Goal: Task Accomplishment & Management: Use online tool/utility

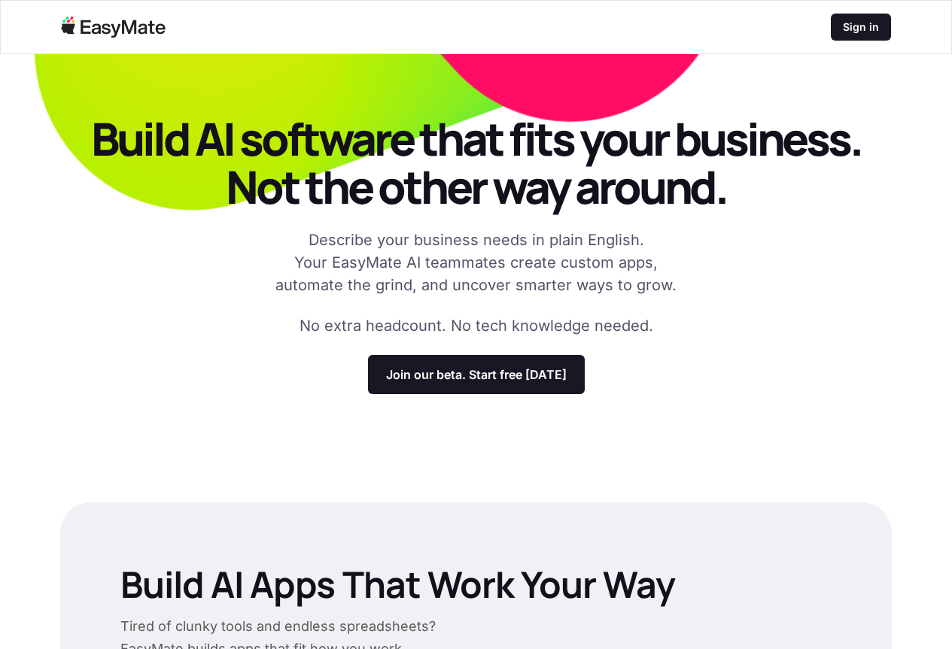
click at [506, 382] on p "Join our beta. Start free [DATE]" at bounding box center [476, 374] width 181 height 15
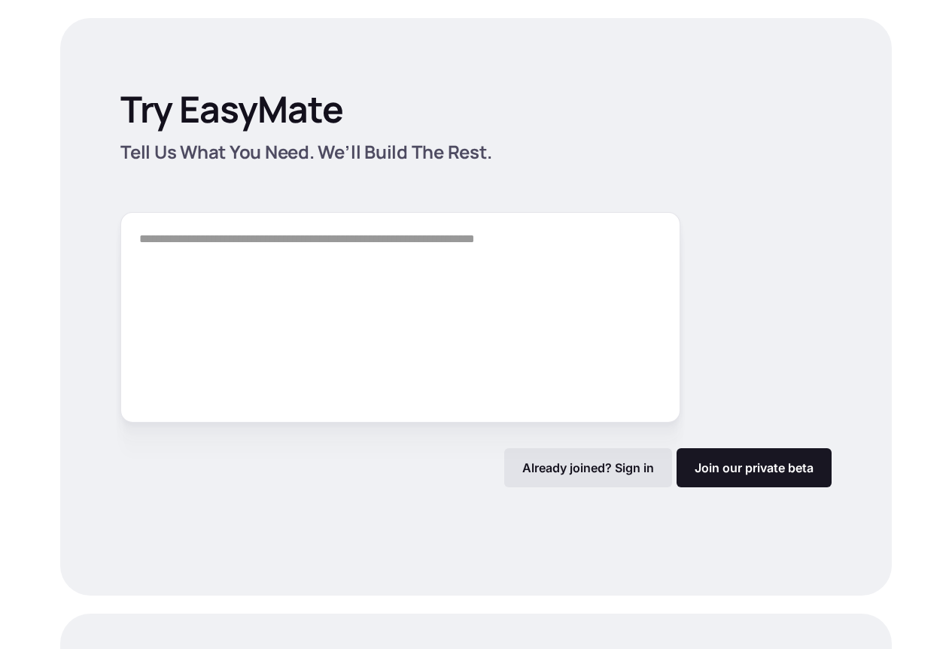
scroll to position [2101, 0]
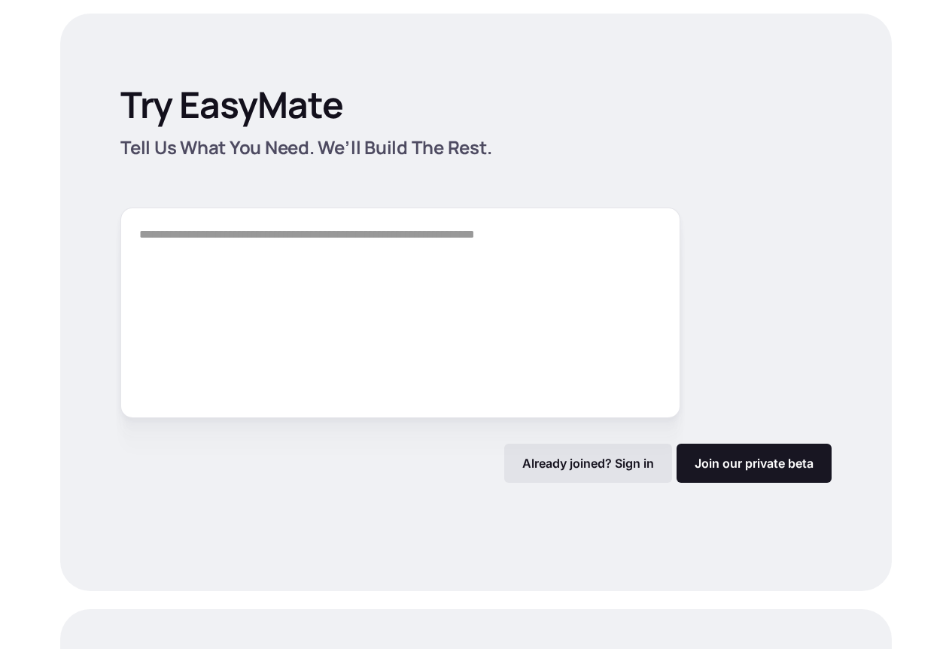
click at [226, 154] on p "Tell Us What You Need. We’ll Build The Rest." at bounding box center [475, 147] width 710 height 24
click at [536, 444] on div "Already joined? Sign in" at bounding box center [588, 463] width 168 height 39
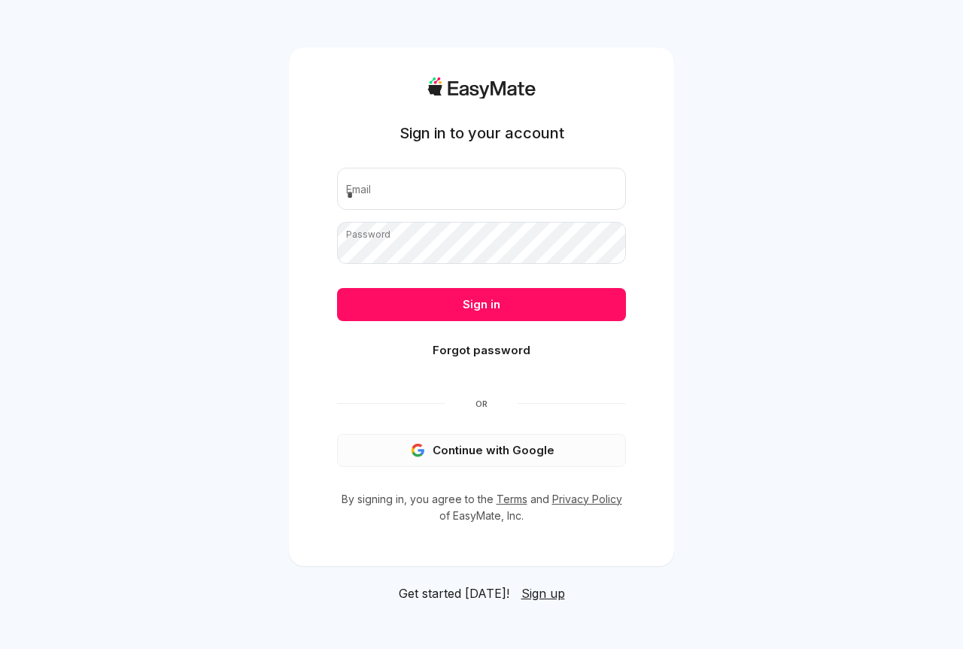
click at [452, 449] on button "Continue with Google" at bounding box center [481, 450] width 289 height 33
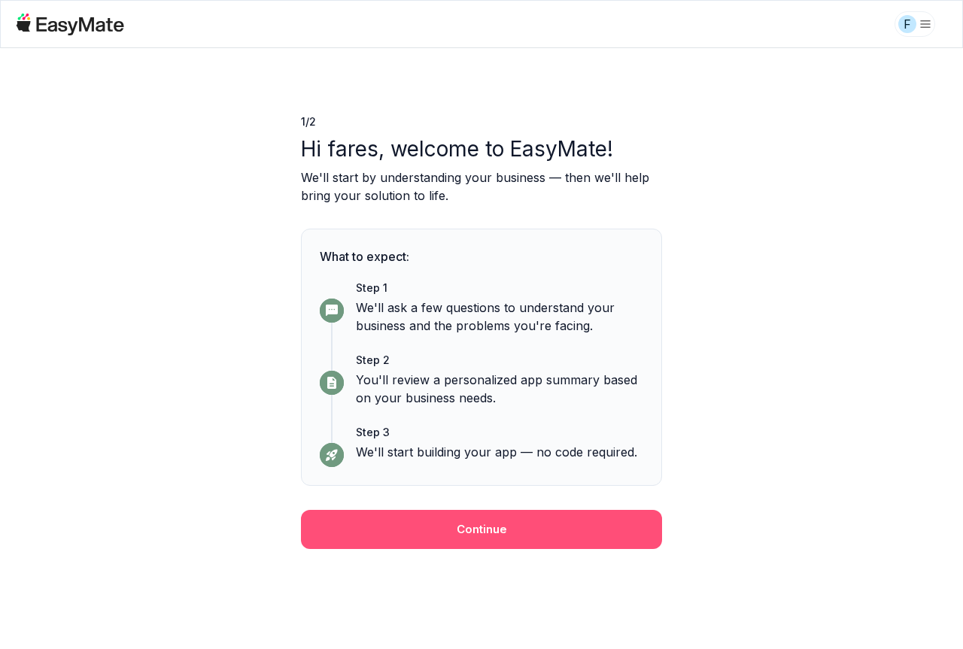
click at [453, 534] on button "Continue" at bounding box center [481, 529] width 361 height 39
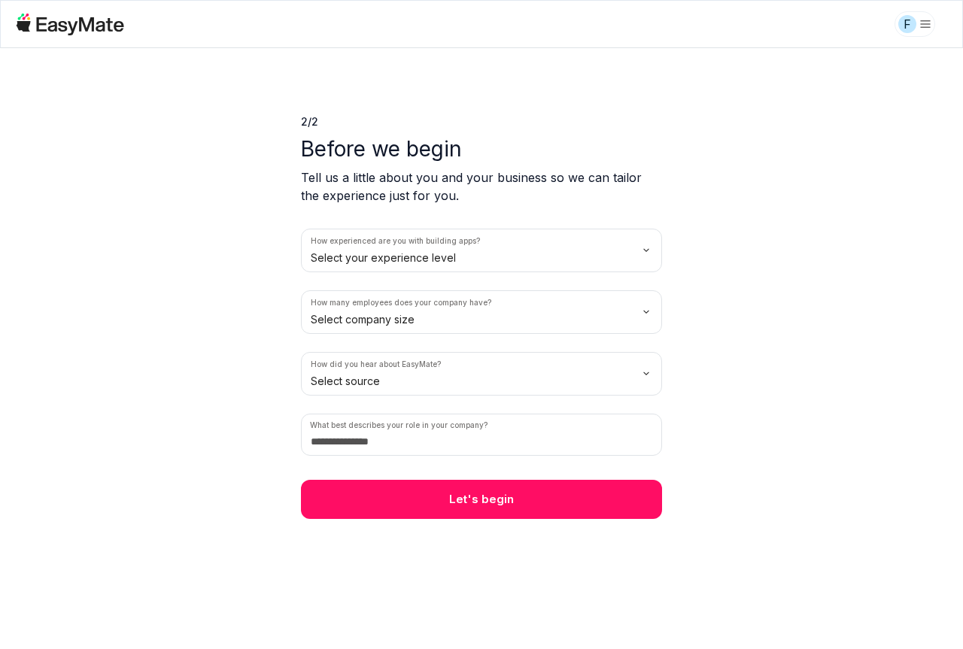
click at [578, 241] on html "F 2 / 2 Before we begin Tell us a little about you and your business so we can …" at bounding box center [481, 324] width 963 height 649
click at [402, 308] on html "F 2 / 2 Before we begin Tell us a little about you and your business so we can …" at bounding box center [481, 324] width 963 height 649
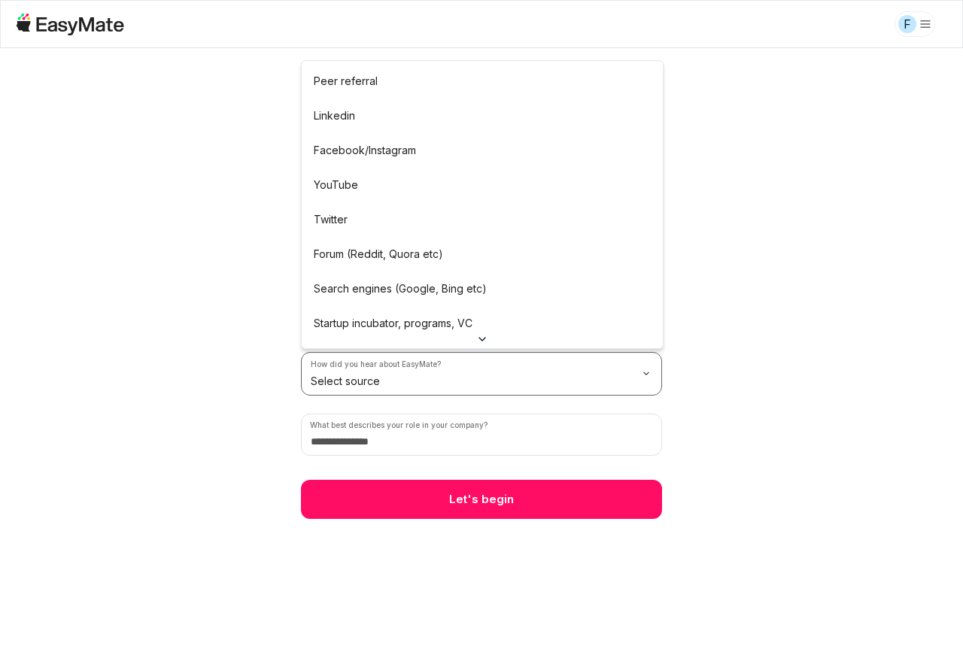
click at [381, 388] on html "F 2 / 2 Before we begin Tell us a little about you and your business so we can …" at bounding box center [481, 324] width 963 height 649
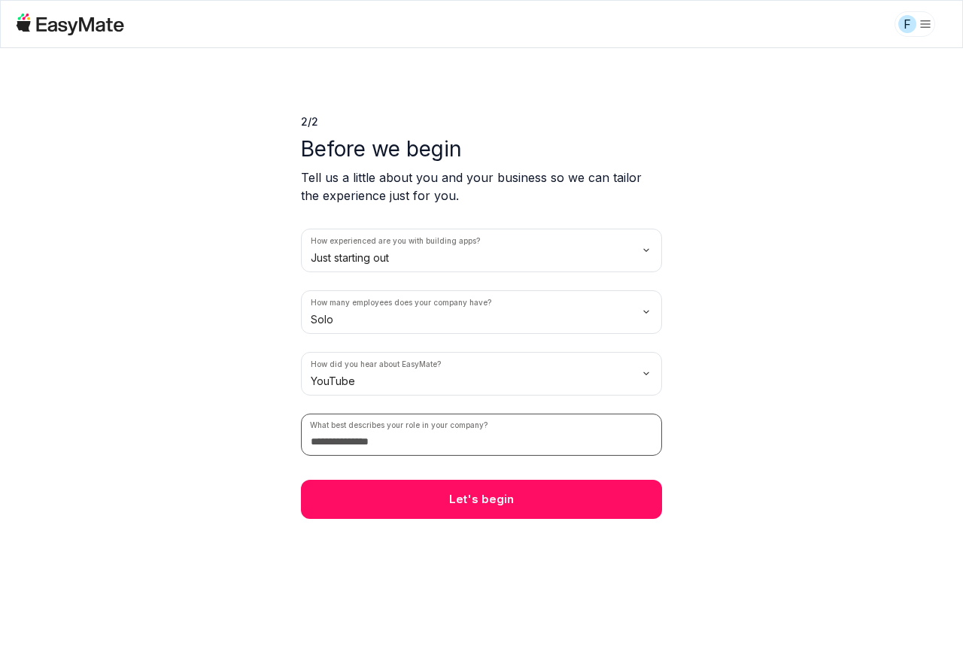
click at [380, 443] on input at bounding box center [481, 435] width 361 height 42
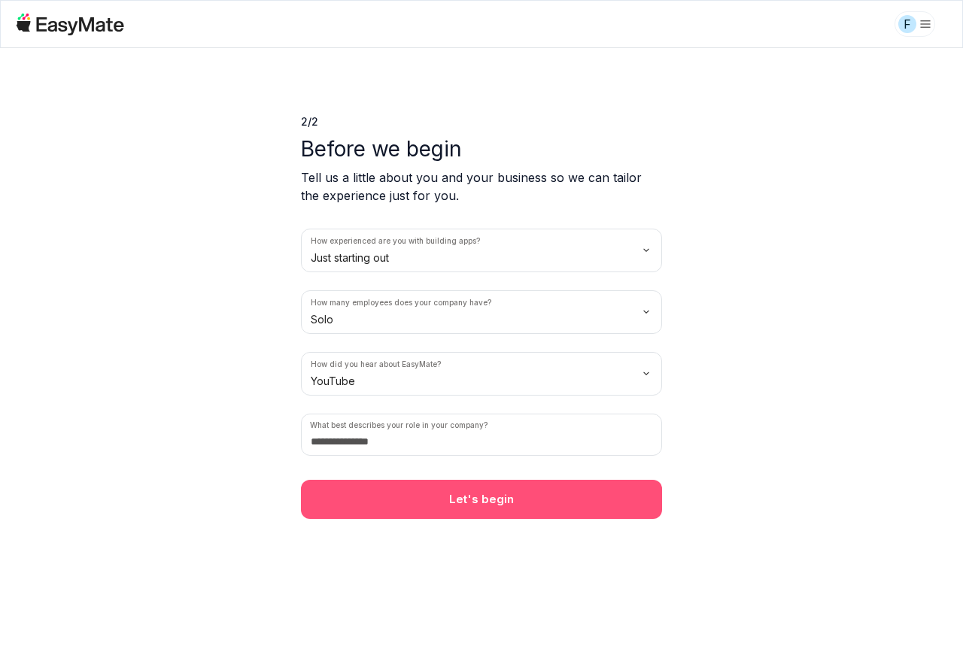
drag, startPoint x: 460, startPoint y: 500, endPoint x: 479, endPoint y: 518, distance: 26.1
click at [460, 502] on button "Let's begin" at bounding box center [481, 499] width 361 height 39
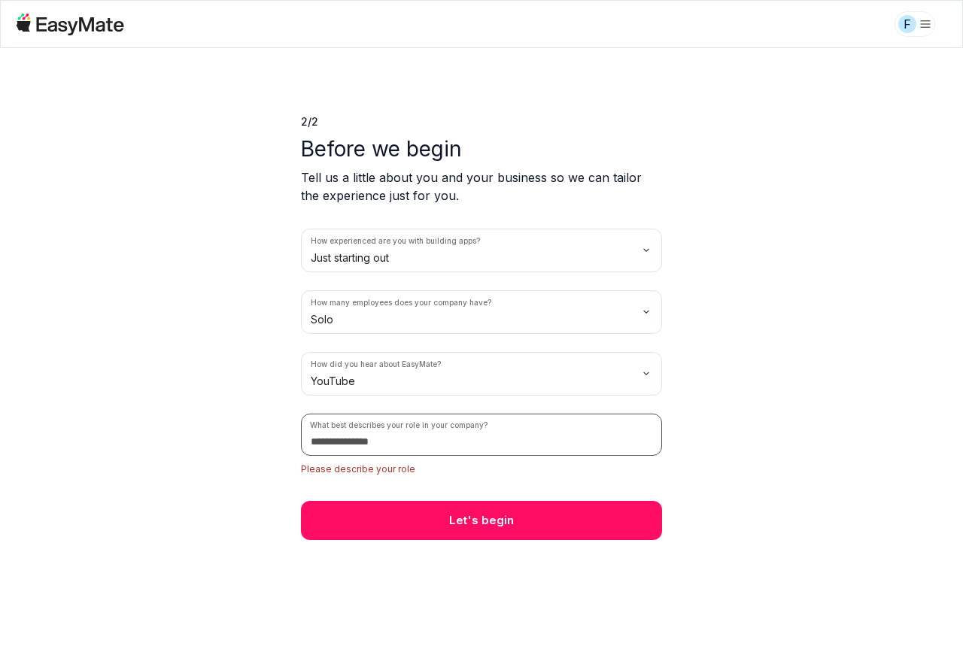
click at [433, 440] on input at bounding box center [481, 435] width 361 height 42
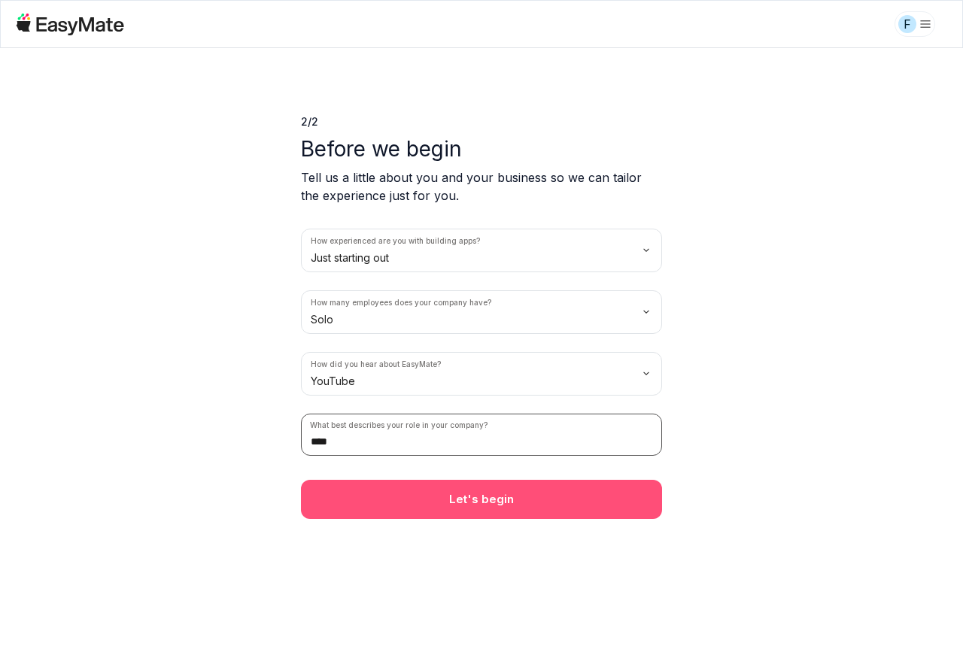
type input "****"
click at [461, 485] on button "Let's begin" at bounding box center [481, 499] width 361 height 39
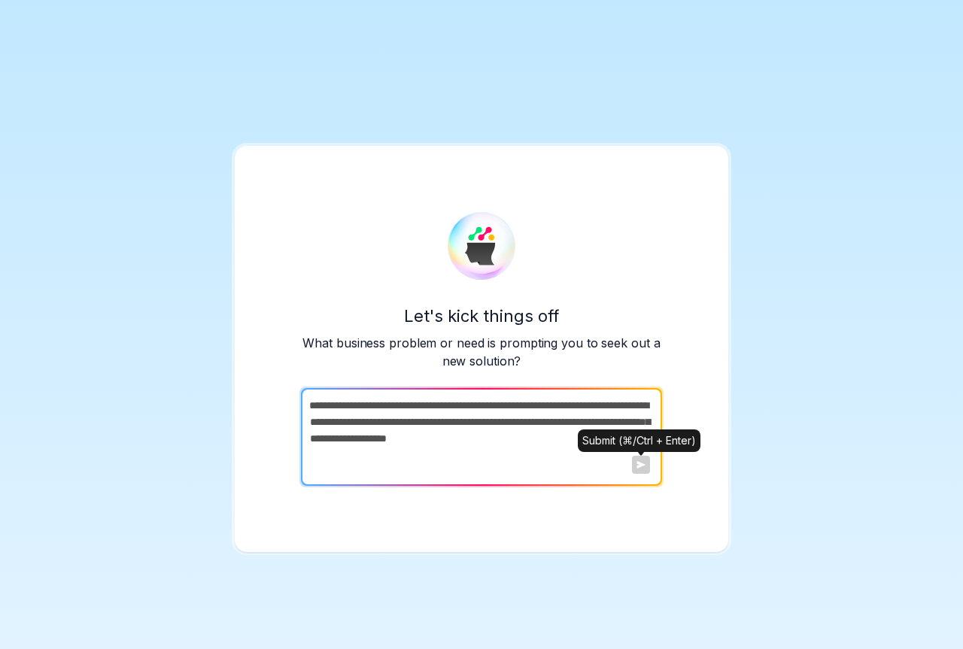
click at [641, 470] on div at bounding box center [641, 465] width 18 height 18
click at [586, 440] on textarea at bounding box center [480, 437] width 358 height 98
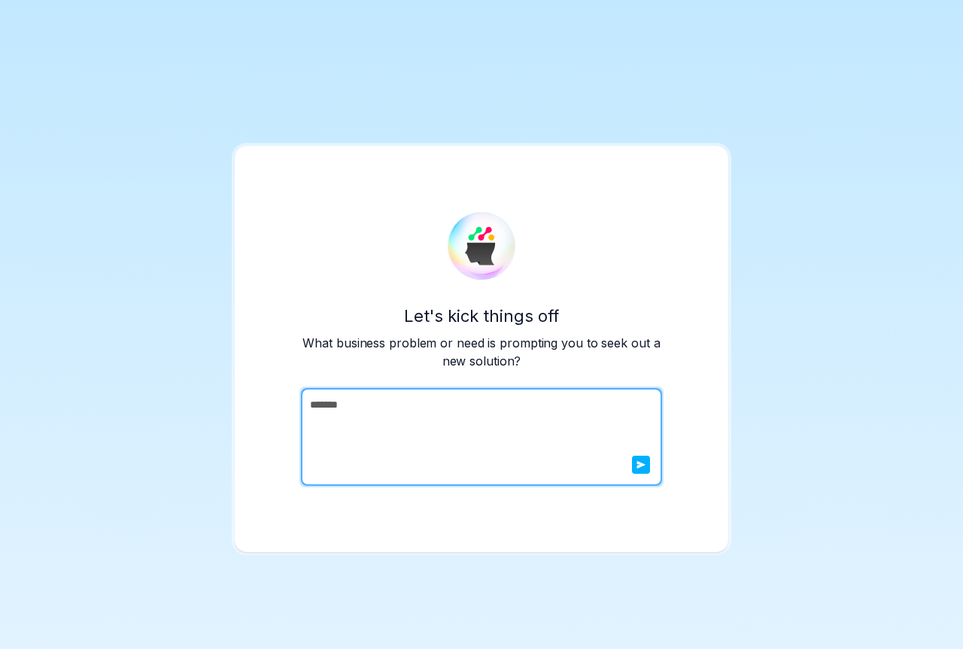
type textarea "*******"
click at [636, 466] on button "submit" at bounding box center [641, 465] width 18 height 18
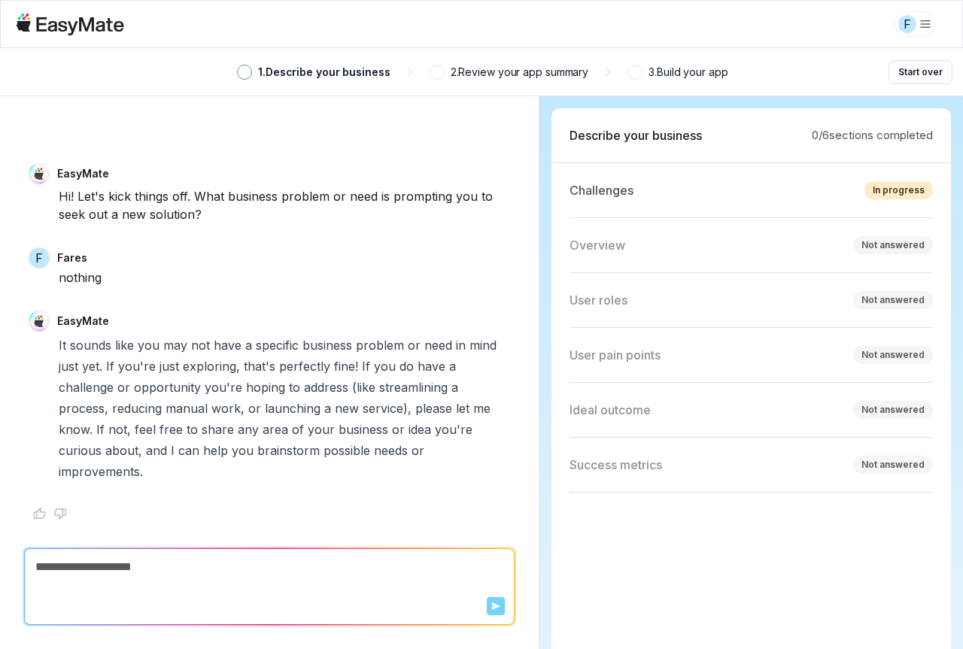
click at [924, 70] on button "Start over" at bounding box center [921, 72] width 64 height 24
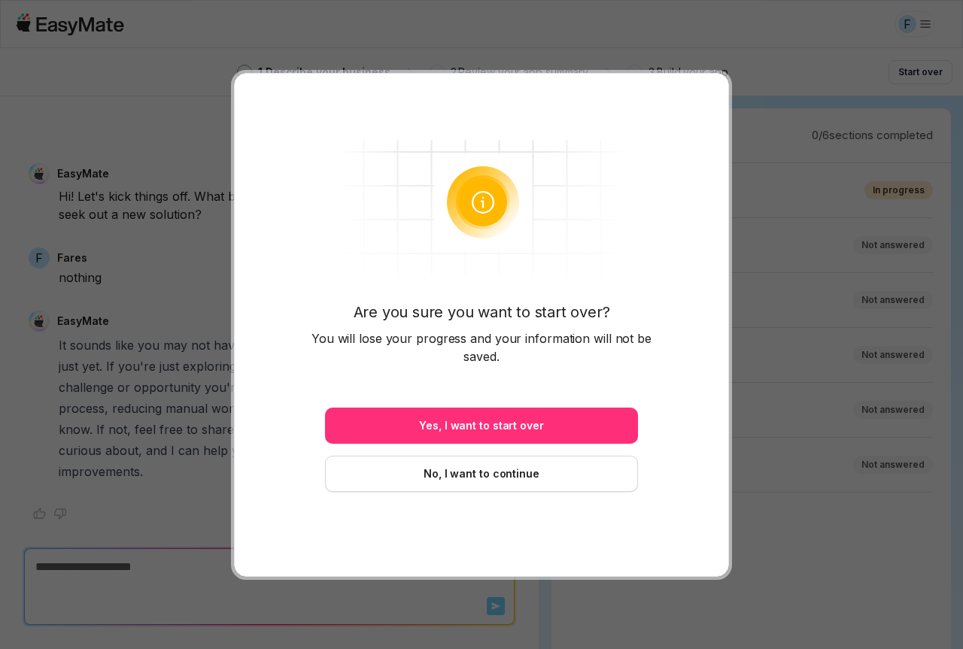
click at [589, 427] on button "Yes, I want to start over" at bounding box center [481, 426] width 313 height 36
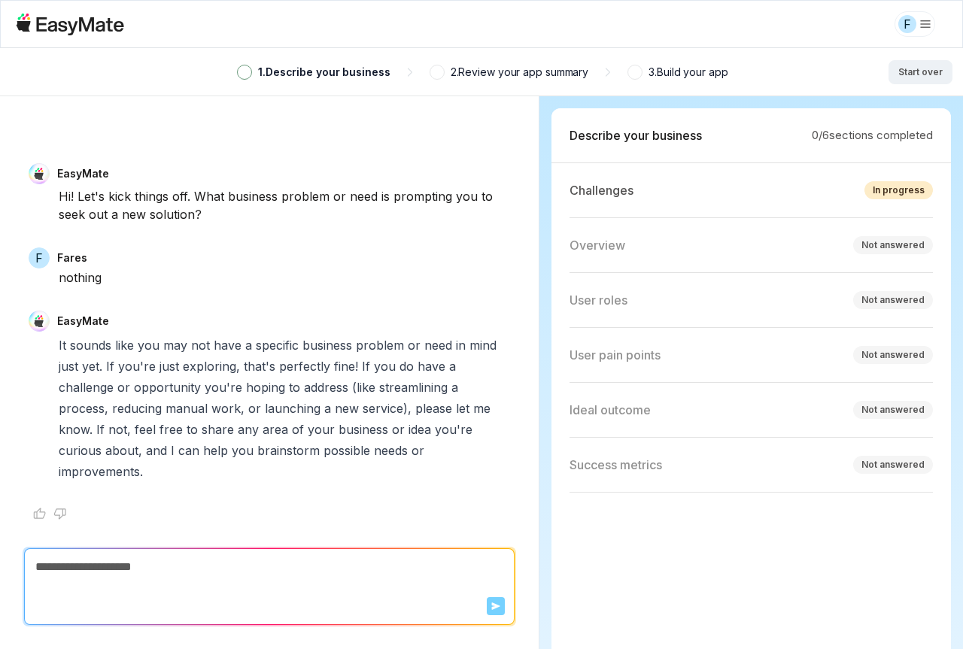
type textarea "*"
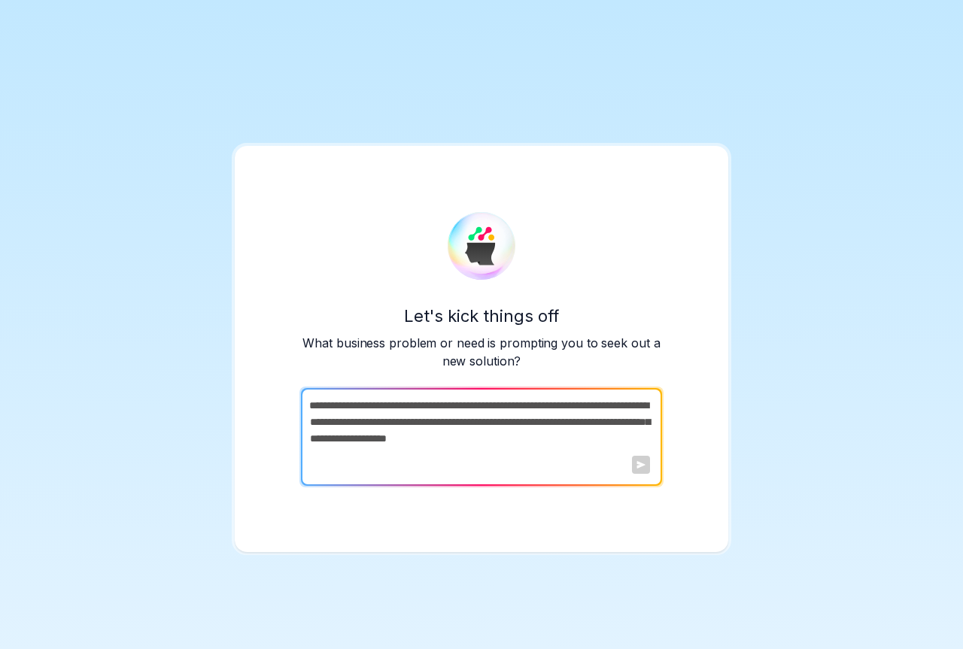
click at [499, 417] on textarea at bounding box center [480, 437] width 358 height 98
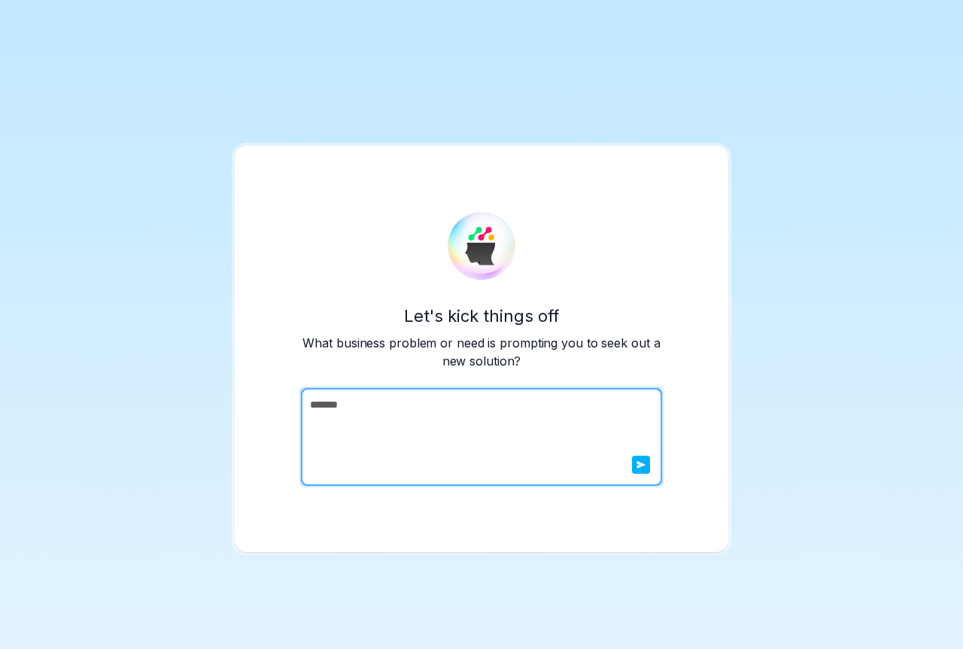
type textarea "*******"
click at [637, 461] on icon "submit" at bounding box center [641, 465] width 8 height 8
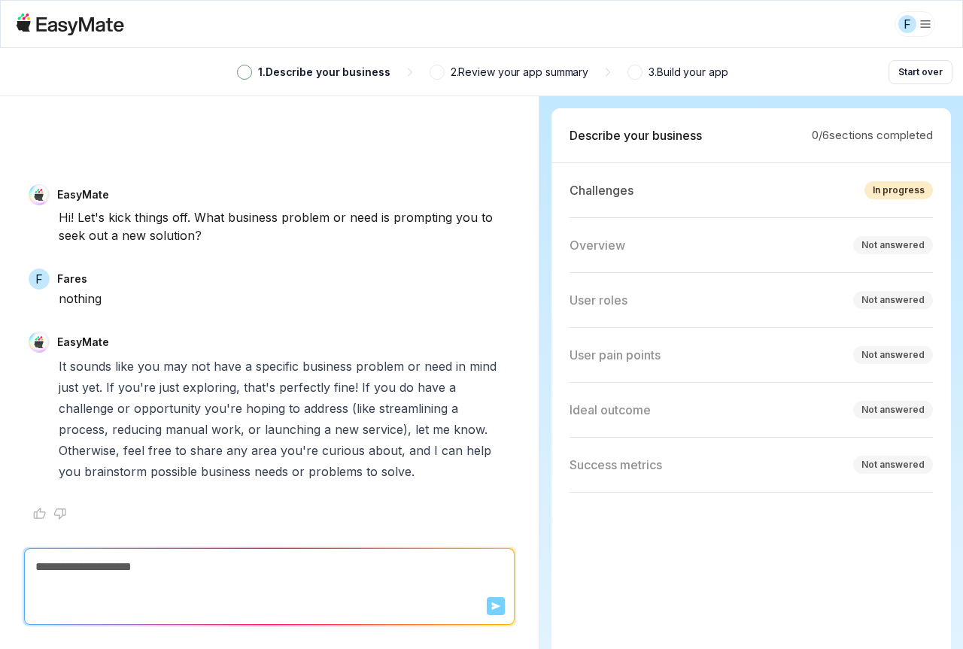
type textarea "*"
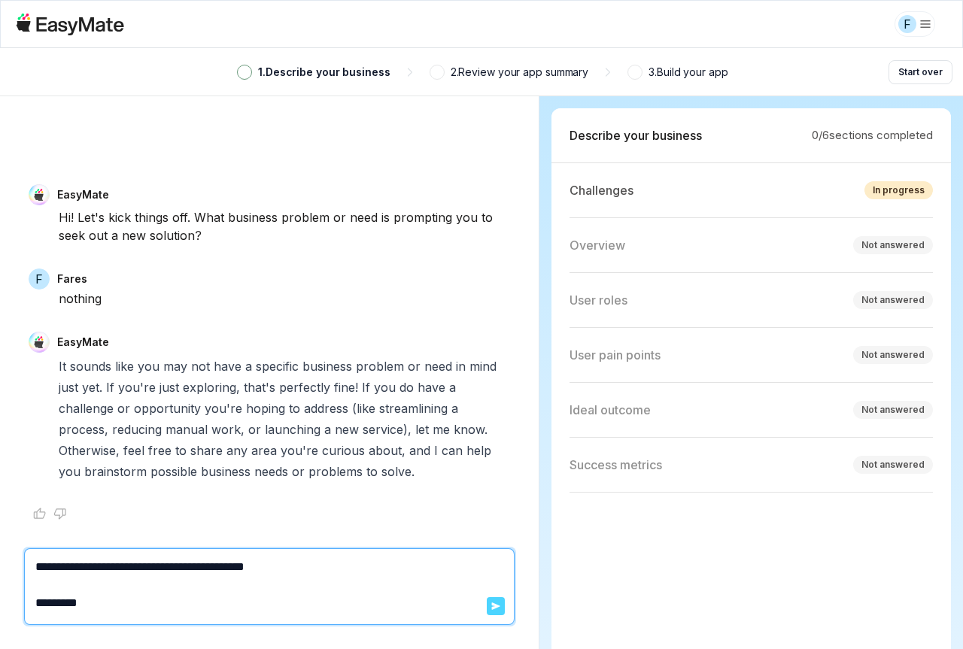
type textarea "**********"
click at [494, 599] on button "Send" at bounding box center [496, 606] width 18 height 18
type textarea "*"
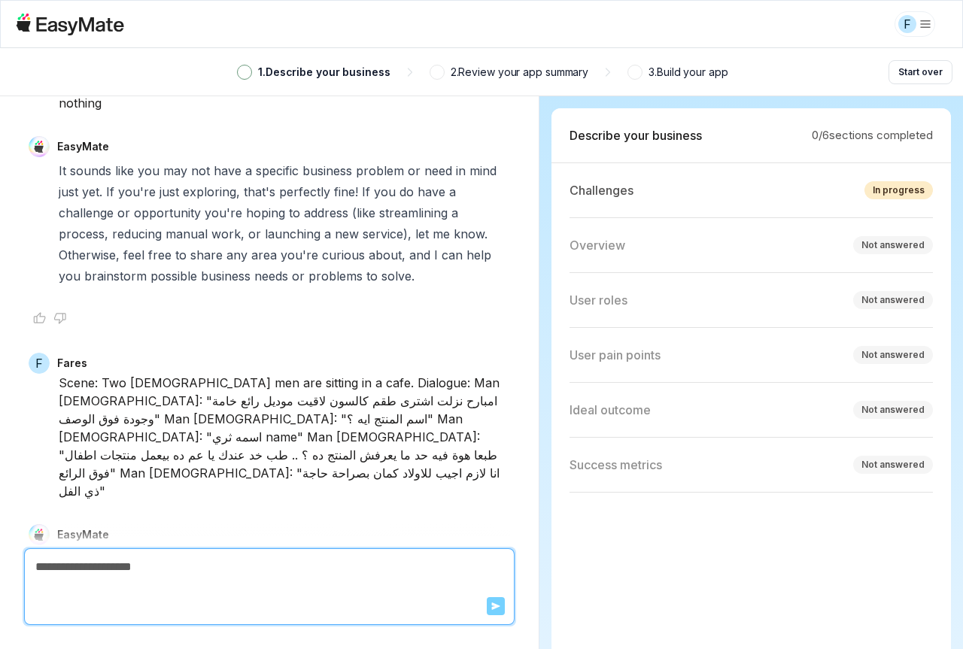
scroll to position [558, 0]
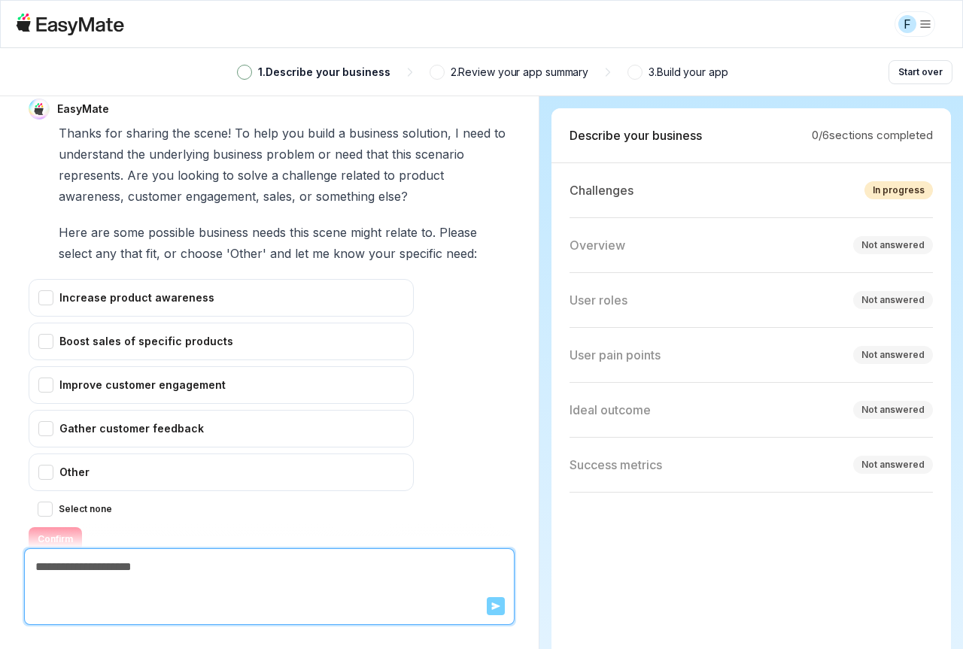
type textarea "*"
click at [923, 32] on html "F 1 . Describe your business 2 . Review your app summary 3 . Build your app Sta…" at bounding box center [481, 324] width 963 height 649
click at [796, 62] on div "Log out" at bounding box center [800, 62] width 40 height 17
